Goal: Task Accomplishment & Management: Complete application form

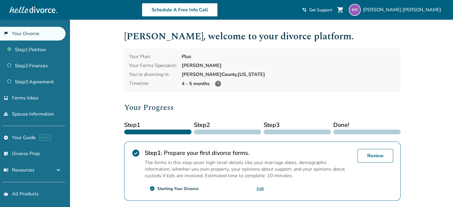
scroll to position [76, 0]
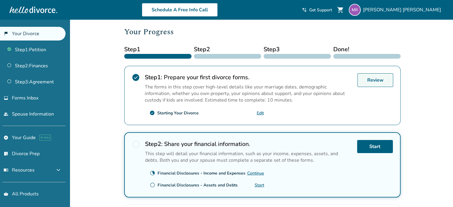
click at [377, 80] on link "Review" at bounding box center [375, 80] width 36 height 14
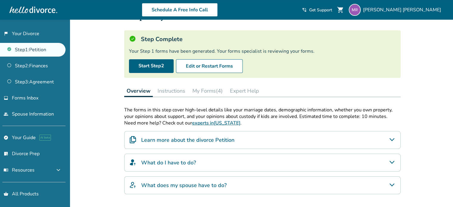
scroll to position [27, 0]
click at [204, 91] on button "My Forms (4)" at bounding box center [207, 91] width 35 height 12
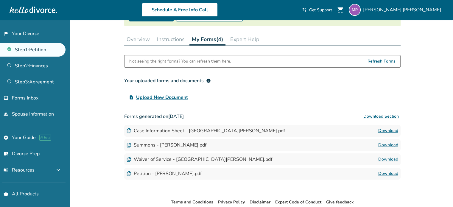
scroll to position [79, 0]
click at [385, 128] on link "Download" at bounding box center [388, 130] width 20 height 7
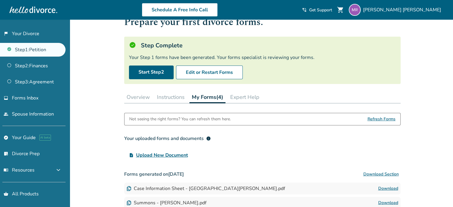
scroll to position [20, 0]
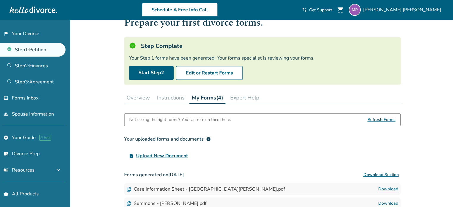
click at [177, 97] on button "Instructions" at bounding box center [170, 98] width 32 height 12
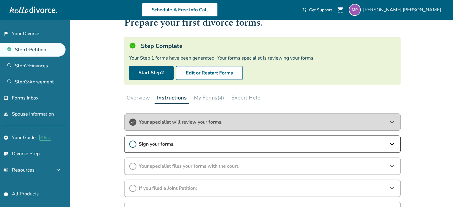
click at [148, 98] on button "Overview" at bounding box center [138, 98] width 28 height 12
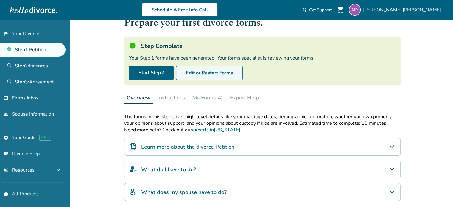
click at [190, 78] on button "Edit or Restart Forms" at bounding box center [209, 73] width 67 height 14
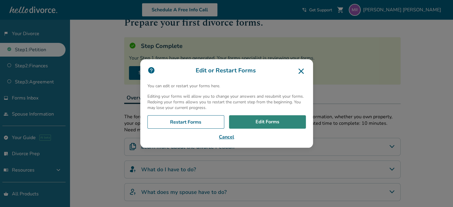
click at [251, 121] on link "Edit Forms" at bounding box center [267, 122] width 77 height 14
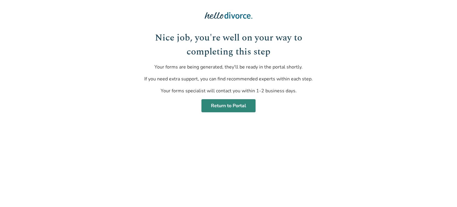
click at [248, 107] on link "Return to Portal" at bounding box center [229, 105] width 54 height 13
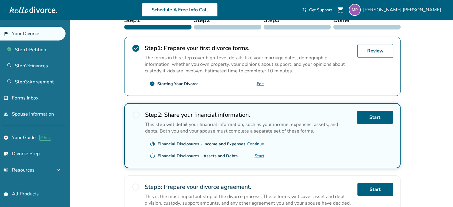
scroll to position [141, 0]
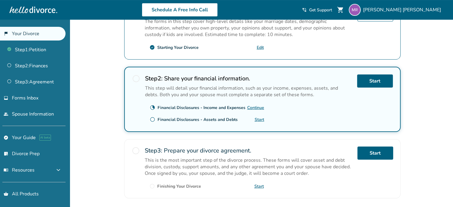
click at [255, 107] on link "Continue" at bounding box center [255, 108] width 17 height 6
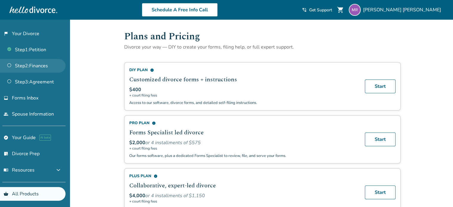
click at [34, 63] on link "Step 2 : Finances" at bounding box center [32, 66] width 65 height 14
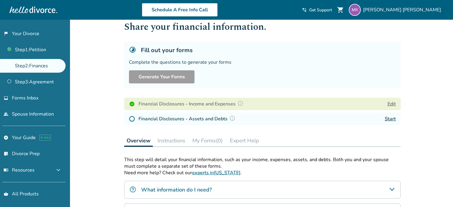
scroll to position [15, 0]
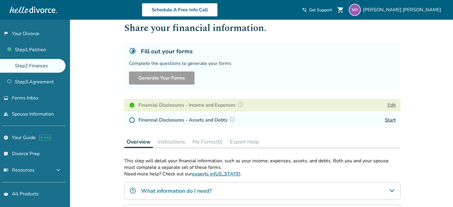
click at [393, 120] on link "Start" at bounding box center [390, 120] width 11 height 7
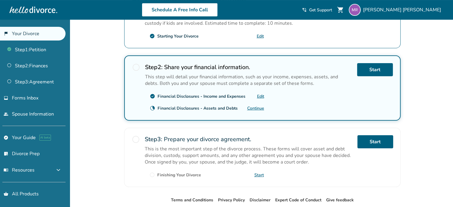
scroll to position [153, 0]
